Goal: Transaction & Acquisition: Purchase product/service

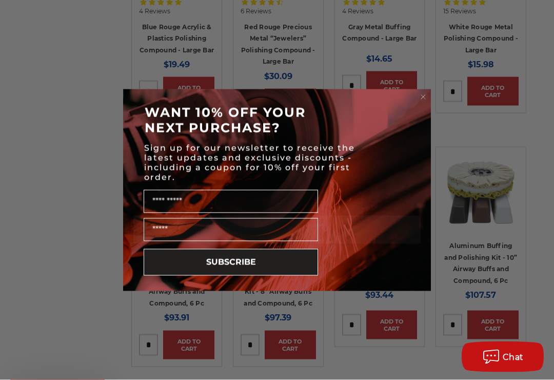
scroll to position [577, 0]
click at [419, 101] on circle "Close dialog" at bounding box center [424, 97] width 10 height 10
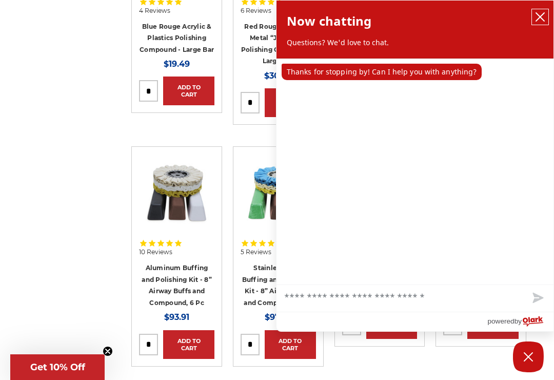
click at [538, 14] on icon "close chatbox" at bounding box center [540, 17] width 8 height 8
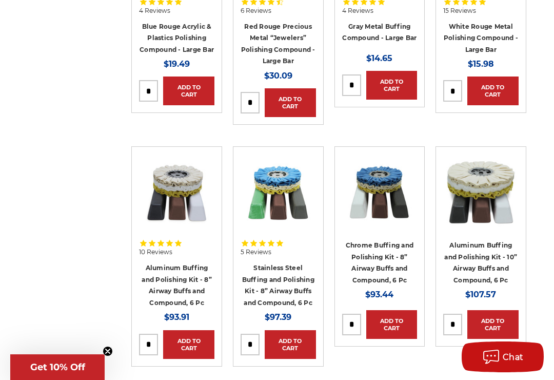
click at [381, 246] on link "Chrome Buffing and Polishing Kit - 8” Airway Buffs and Compound, 6 Pc" at bounding box center [380, 262] width 68 height 43
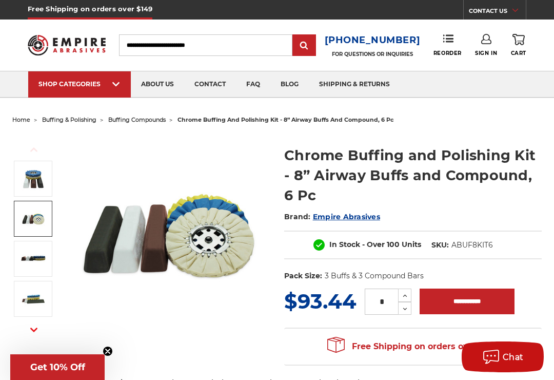
click at [34, 214] on img at bounding box center [34, 219] width 26 height 26
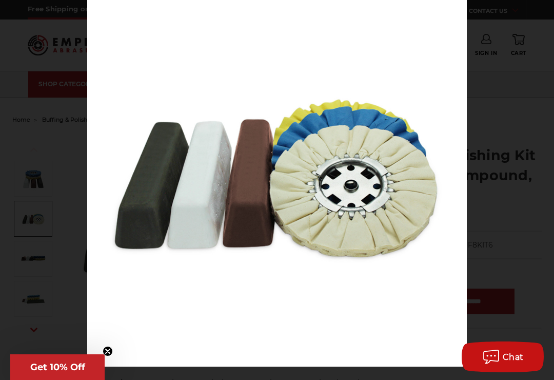
click at [528, 241] on div at bounding box center [364, 177] width 554 height 380
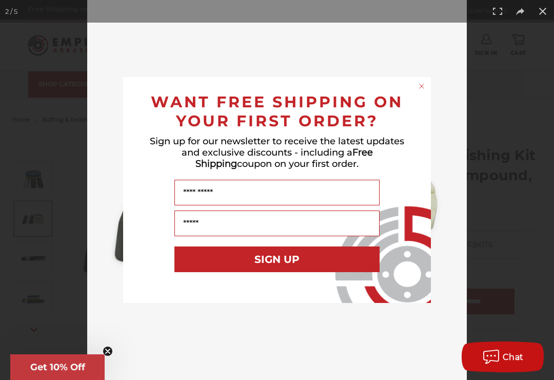
click at [23, 202] on div "Close dialog WANT FREE SHIPPING ON YOUR FIRST ORDER? Sign up for our newsletter…" at bounding box center [277, 190] width 554 height 380
click at [423, 83] on circle "Close dialog" at bounding box center [422, 87] width 10 height 10
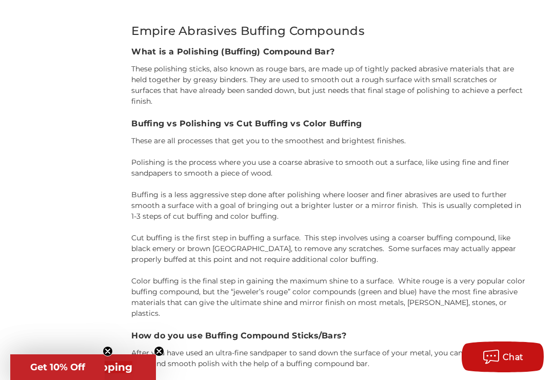
scroll to position [1201, 0]
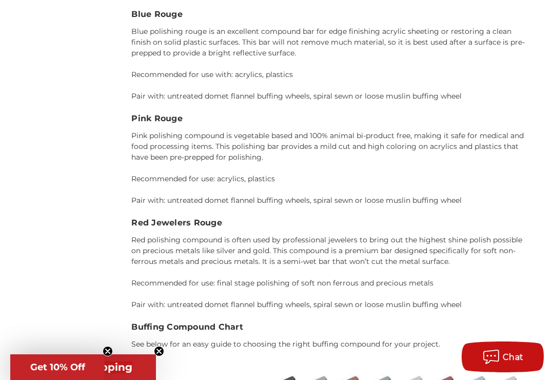
scroll to position [2450, 0]
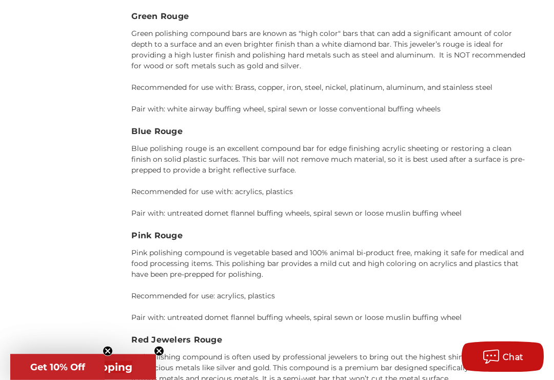
scroll to position [2232, 0]
